Goal: Task Accomplishment & Management: Complete application form

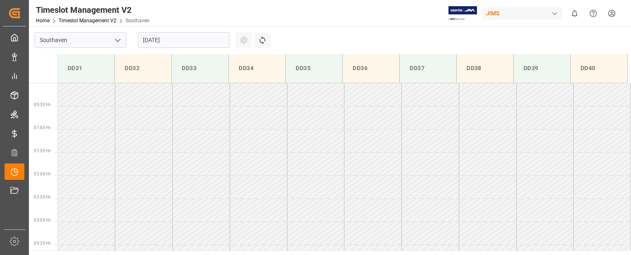
scroll to position [365, 0]
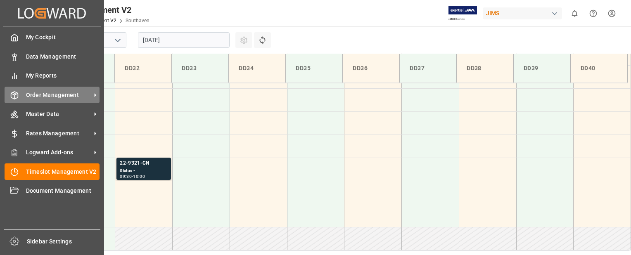
click at [16, 97] on icon at bounding box center [14, 95] width 8 height 8
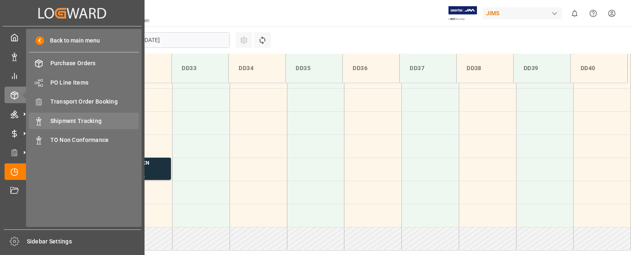
click at [68, 119] on span "Shipment Tracking" at bounding box center [94, 121] width 89 height 9
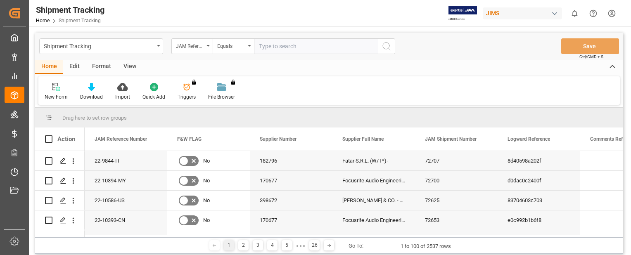
paste input "22-9907-CN"
type input "22-9907-CN"
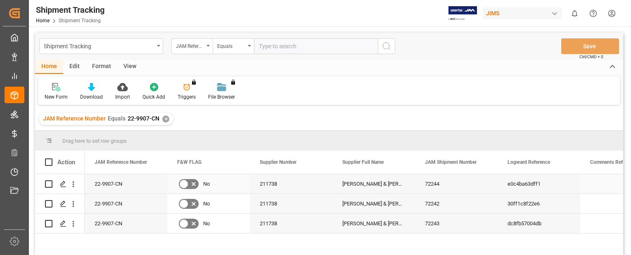
click at [99, 182] on div "22-9907-CN" at bounding box center [126, 183] width 83 height 19
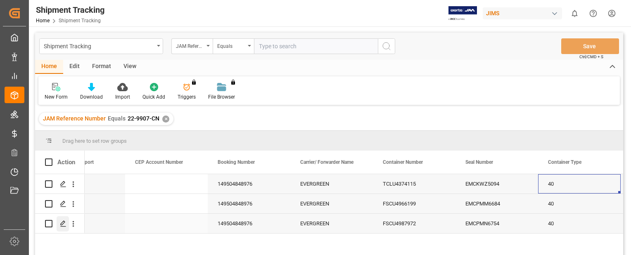
click at [64, 222] on icon "Press SPACE to select this row." at bounding box center [63, 224] width 7 height 7
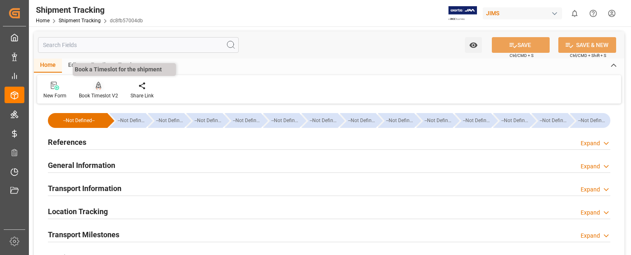
click at [97, 88] on icon at bounding box center [99, 85] width 6 height 7
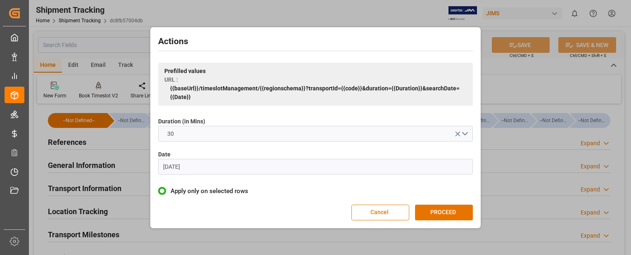
click at [232, 170] on input "[DATE]" at bounding box center [315, 167] width 315 height 16
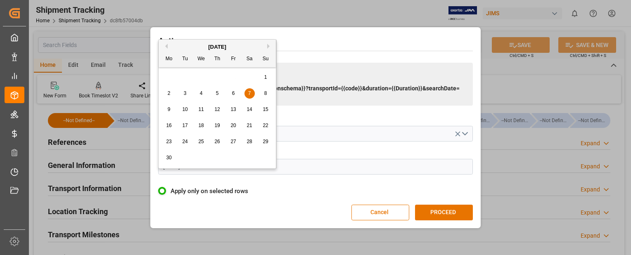
click at [269, 47] on button "Next Month" at bounding box center [269, 46] width 5 height 5
click at [187, 141] on span "26" at bounding box center [184, 142] width 5 height 6
type input "[DATE]"
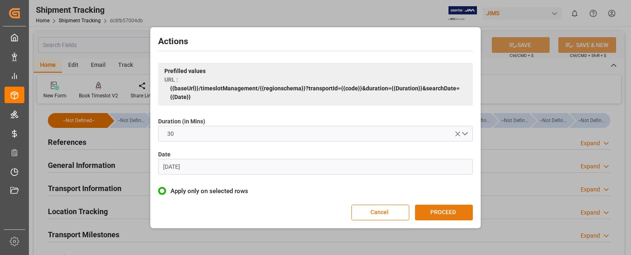
click at [458, 216] on button "PROCEED" at bounding box center [444, 213] width 58 height 16
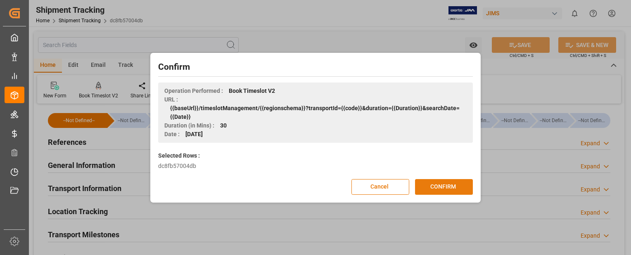
click at [460, 189] on button "CONFIRM" at bounding box center [444, 187] width 58 height 16
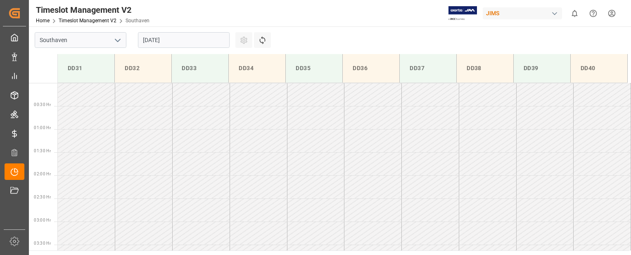
scroll to position [365, 0]
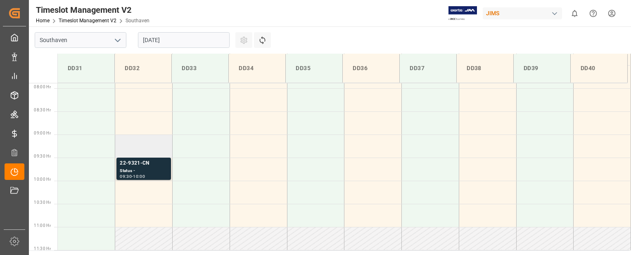
click at [142, 151] on td at bounding box center [143, 146] width 57 height 23
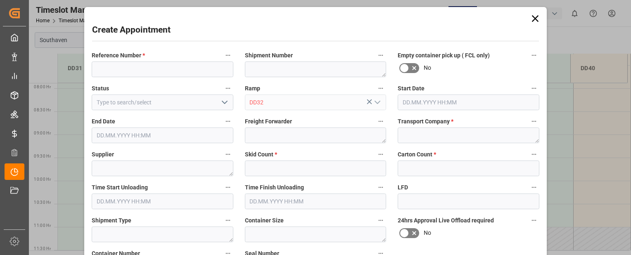
type input "26.08.2025 09:00"
type input "26.08.2025 09:30"
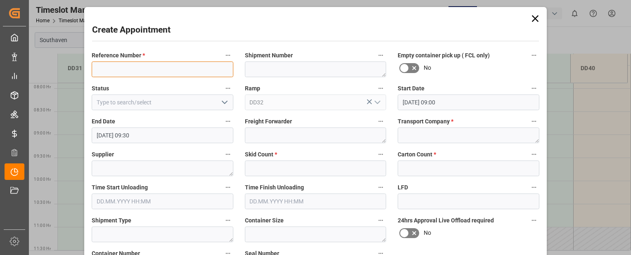
click at [126, 69] on input at bounding box center [163, 70] width 142 height 16
paste input "22-9907-CN"
type input "22-9907-CN"
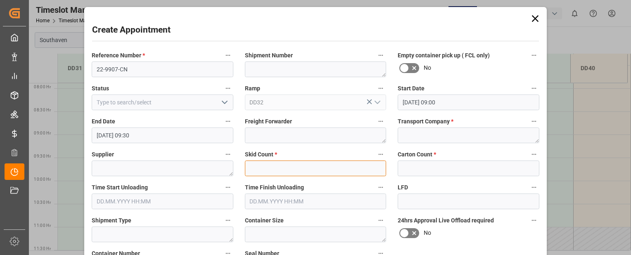
click at [304, 168] on input "text" at bounding box center [316, 169] width 142 height 16
type input "0"
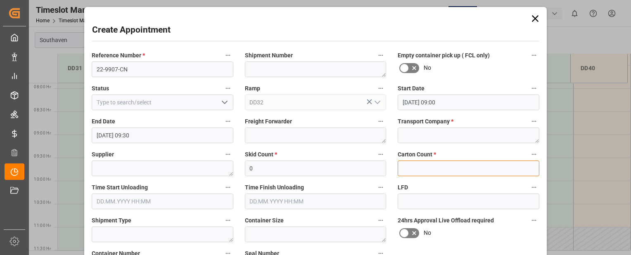
click at [425, 171] on input "text" at bounding box center [469, 169] width 142 height 16
type input "0"
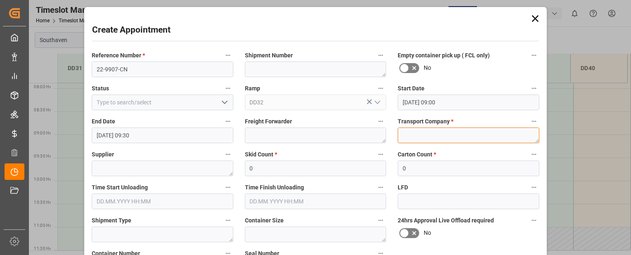
click at [428, 134] on textarea at bounding box center [469, 136] width 142 height 16
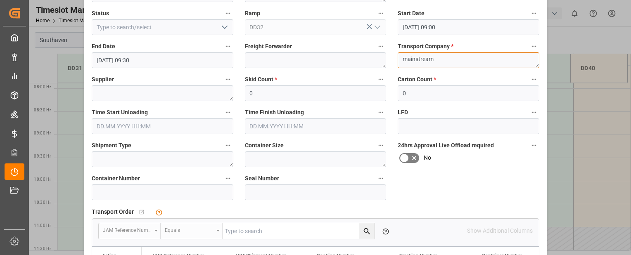
scroll to position [76, 0]
type textarea "mainstream"
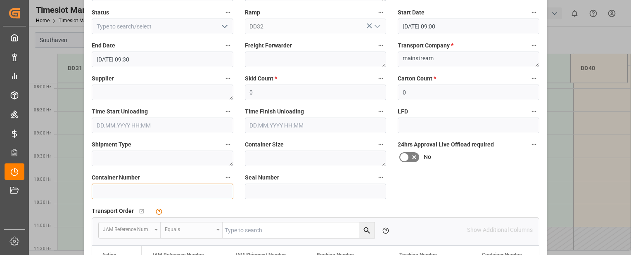
click at [150, 189] on input at bounding box center [163, 192] width 142 height 16
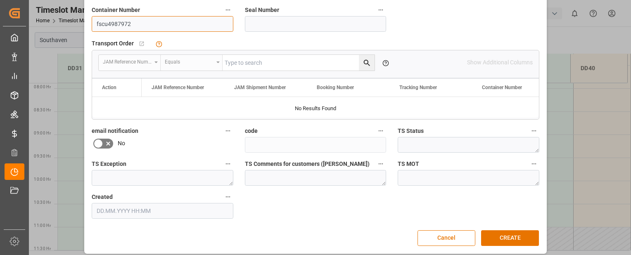
scroll to position [249, 0]
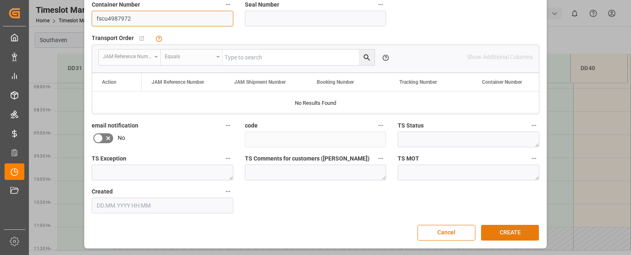
type input "fscu4987972"
click at [525, 234] on button "CREATE" at bounding box center [510, 233] width 58 height 16
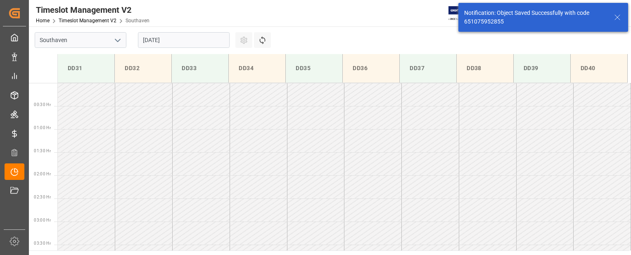
scroll to position [365, 0]
